Goal: Transaction & Acquisition: Purchase product/service

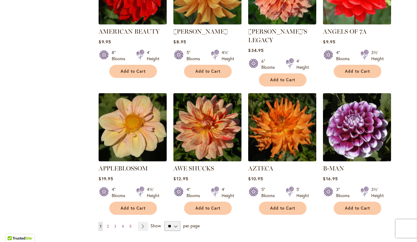
scroll to position [456, 0]
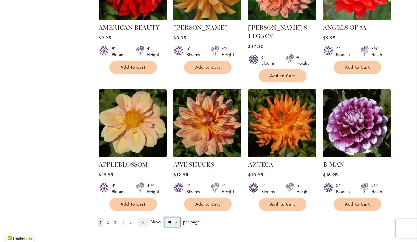
click at [171, 217] on select "** ** ** **" at bounding box center [172, 222] width 16 height 10
select select "**"
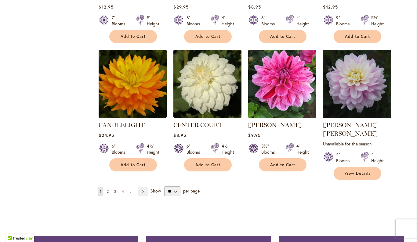
scroll to position [2051, 0]
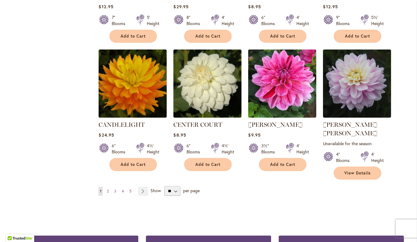
click at [107, 186] on link "Page 2" at bounding box center [107, 190] width 5 height 9
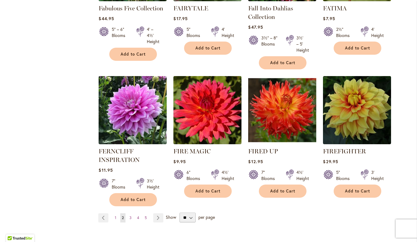
scroll to position [2071, 0]
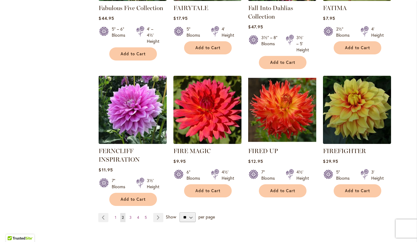
click at [128, 213] on link "Page 3" at bounding box center [130, 217] width 5 height 9
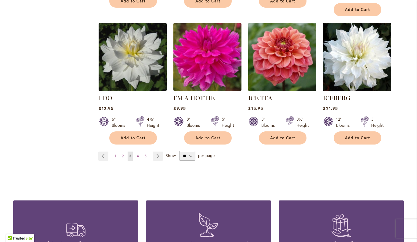
scroll to position [2133, 0]
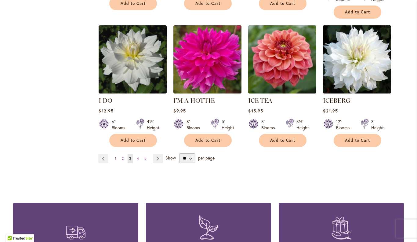
click at [138, 156] on span "4" at bounding box center [138, 158] width 2 height 5
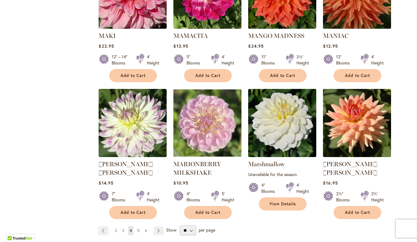
scroll to position [2044, 0]
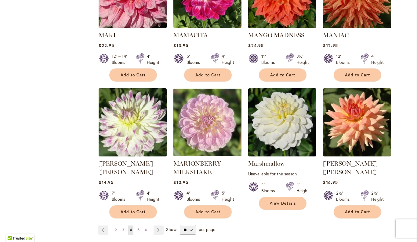
click at [139, 227] on span "5" at bounding box center [138, 229] width 2 height 5
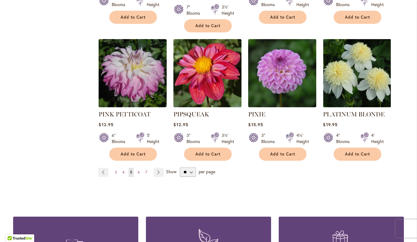
scroll to position [2096, 0]
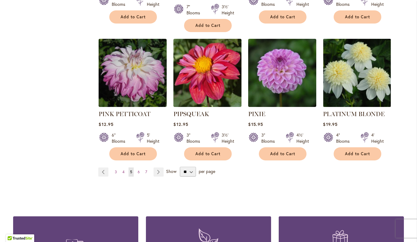
click at [139, 169] on span "6" at bounding box center [139, 171] width 2 height 5
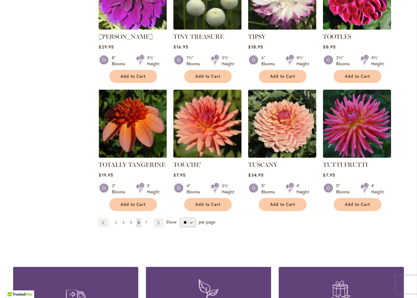
scroll to position [2020, 0]
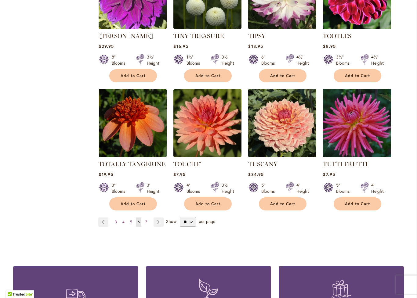
click at [146, 220] on span "7" at bounding box center [146, 222] width 2 height 5
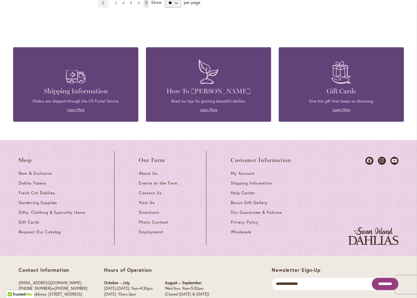
scroll to position [1190, 0]
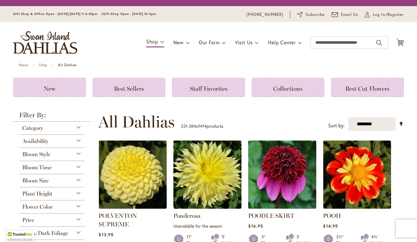
scroll to position [147, 0]
